Goal: Find specific page/section: Find specific page/section

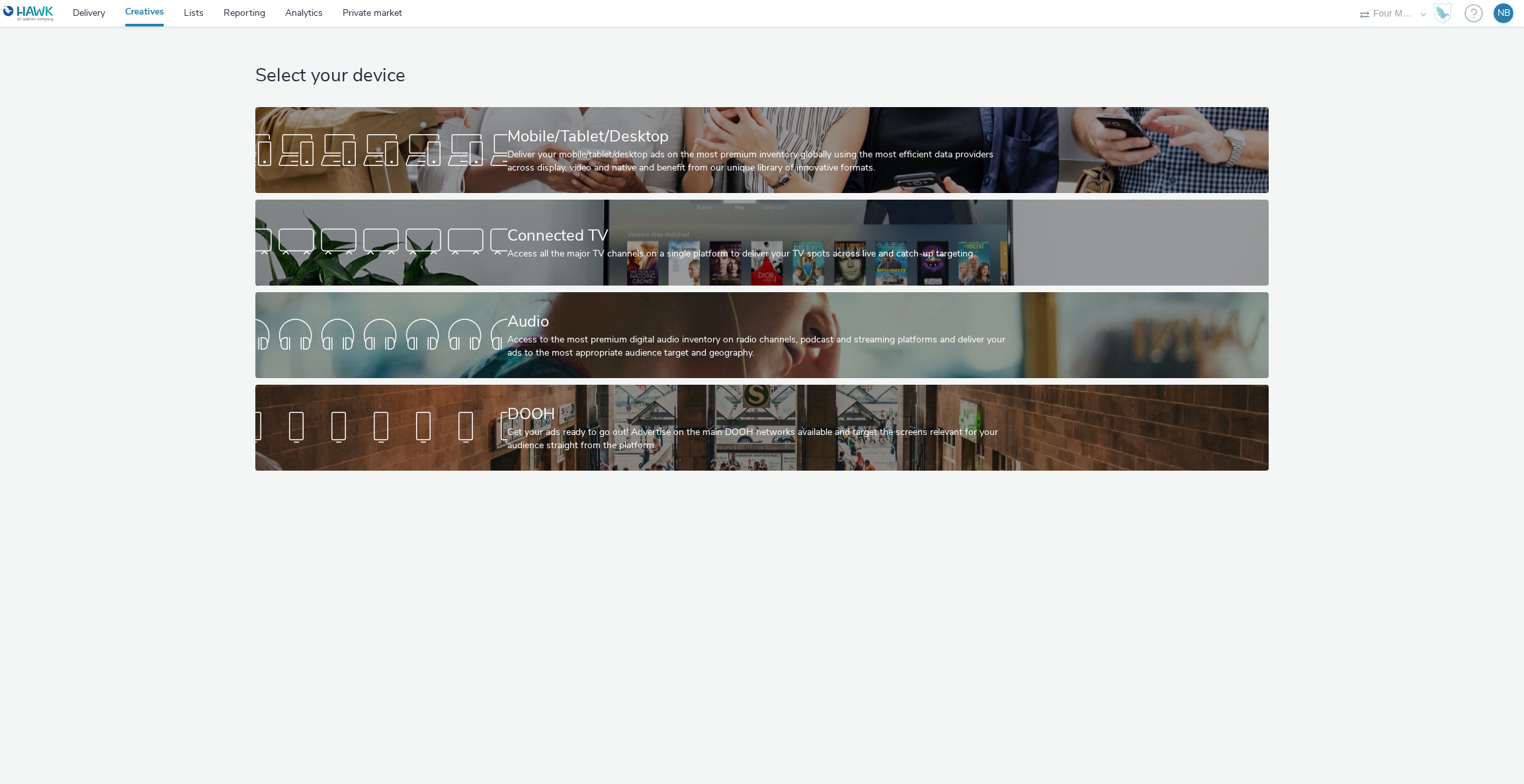
click at [152, 15] on link "Creatives" at bounding box center [144, 13] width 59 height 26
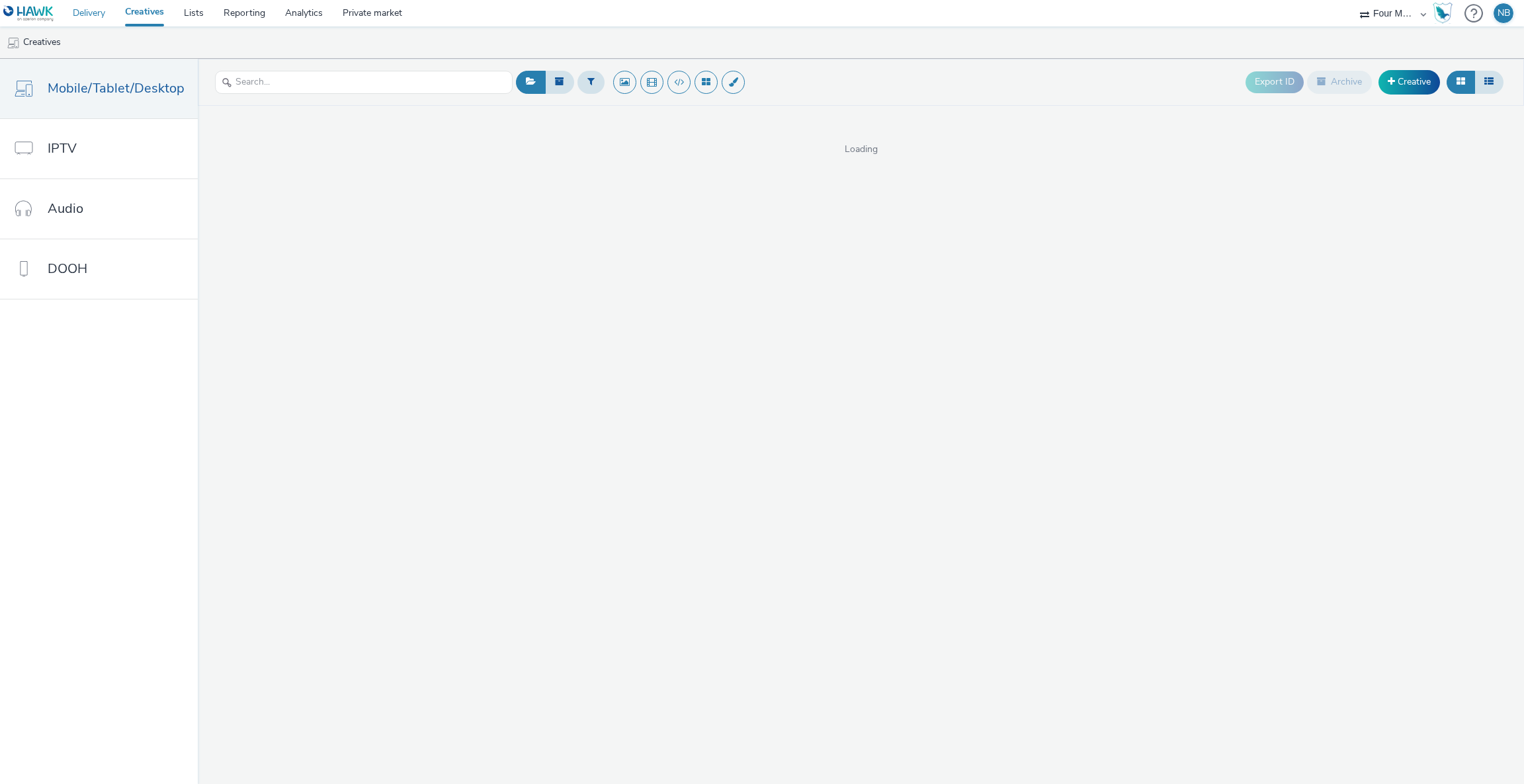
click at [101, 19] on link "Delivery" at bounding box center [89, 13] width 52 height 26
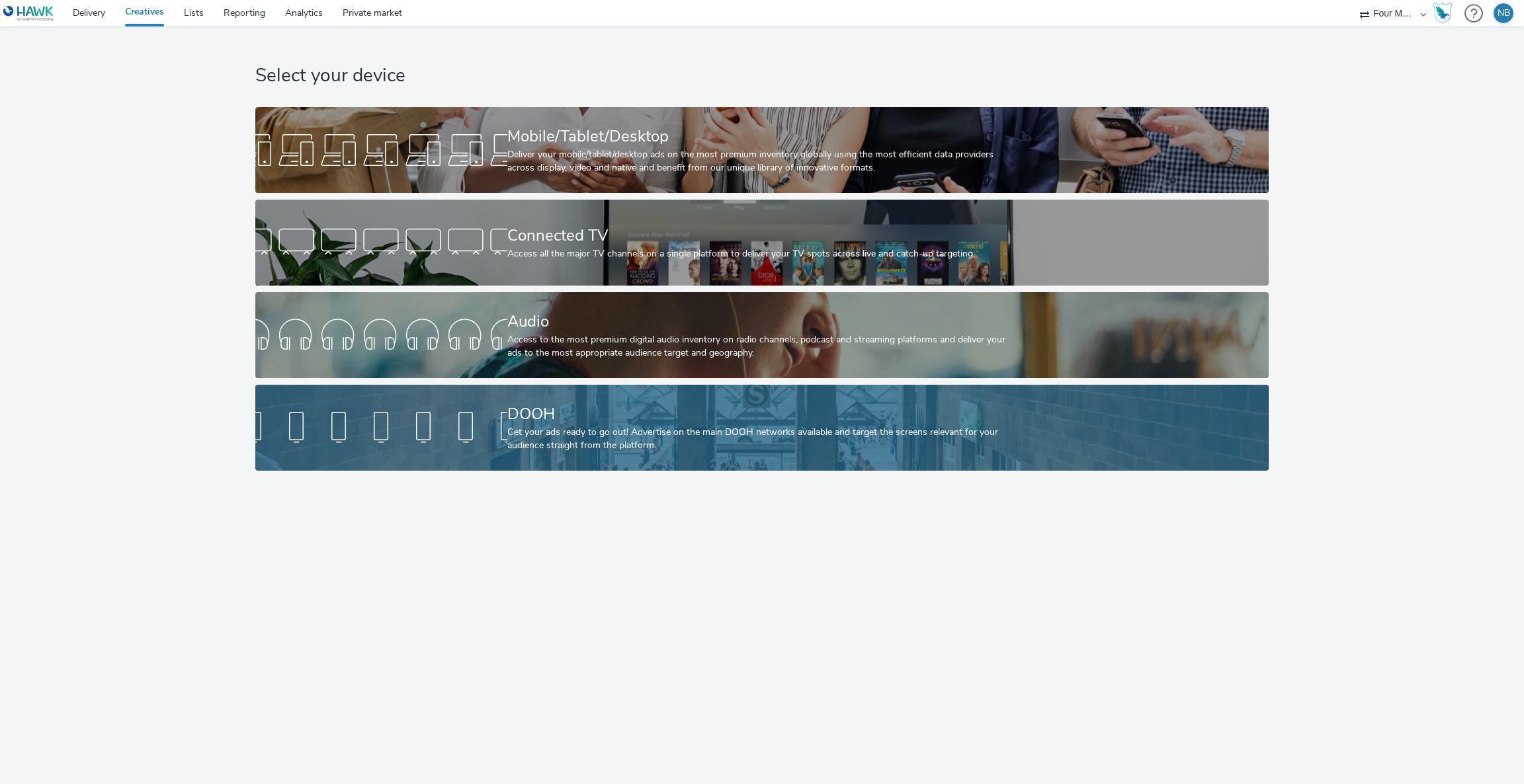
click at [502, 412] on div at bounding box center [381, 428] width 252 height 43
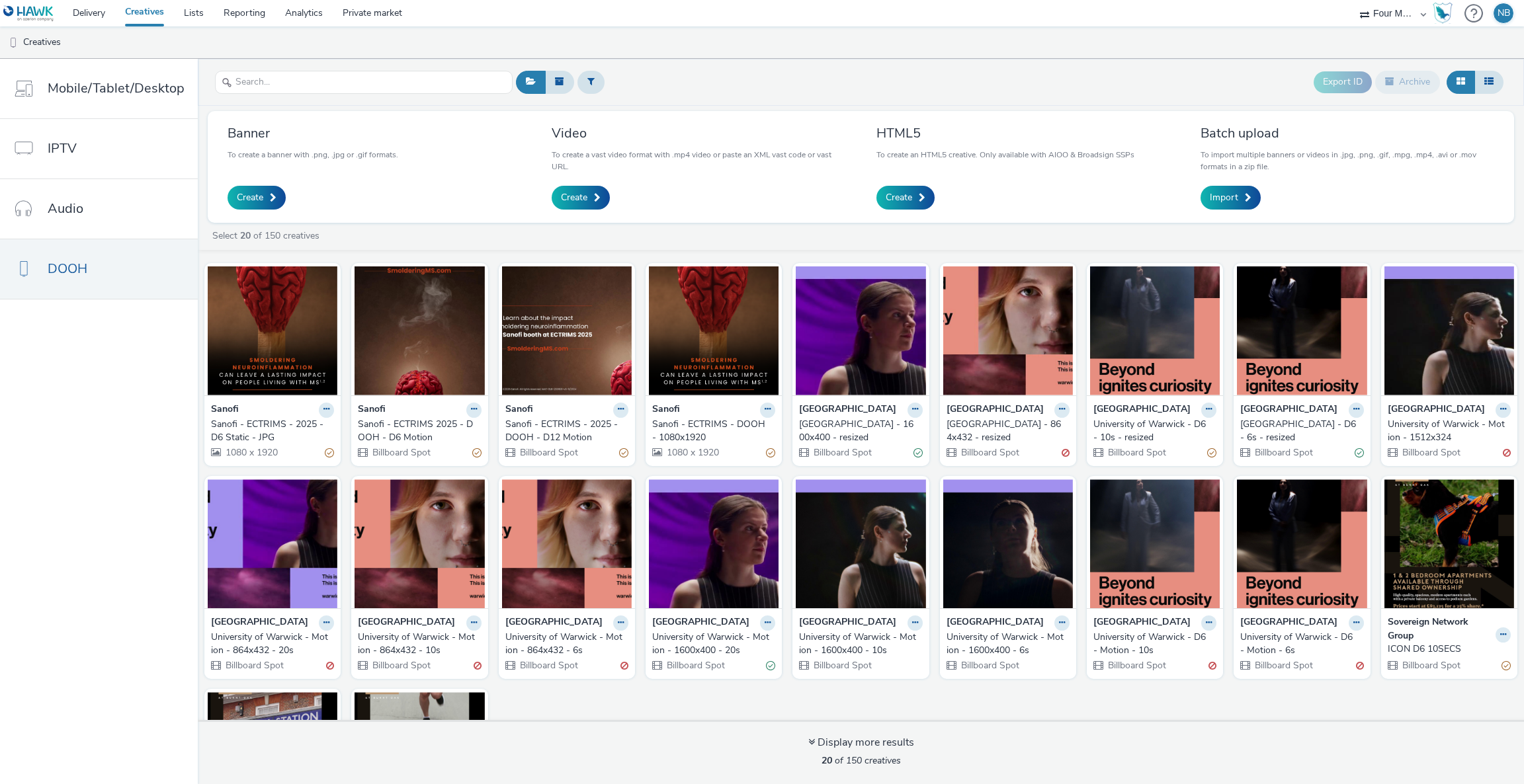
click at [681, 432] on div "Sanofi - ECTRIMS - DOOH - 1080x1920" at bounding box center [711, 431] width 118 height 27
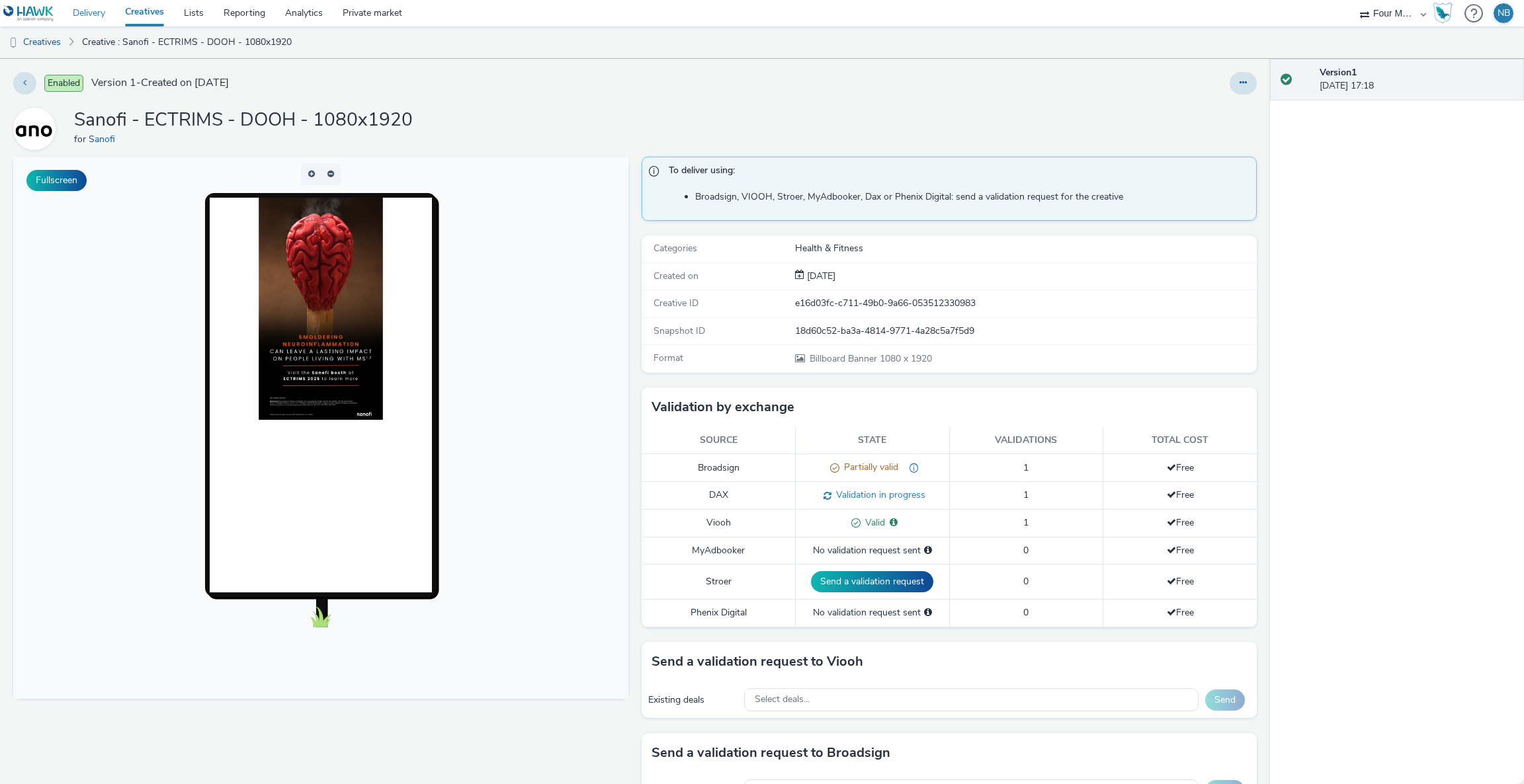
click at [84, 12] on link "Delivery" at bounding box center [89, 13] width 52 height 26
